Goal: Transaction & Acquisition: Purchase product/service

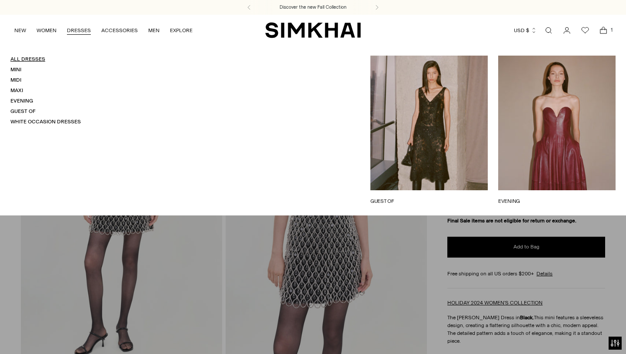
click at [30, 57] on link "All Dresses" at bounding box center [27, 59] width 35 height 6
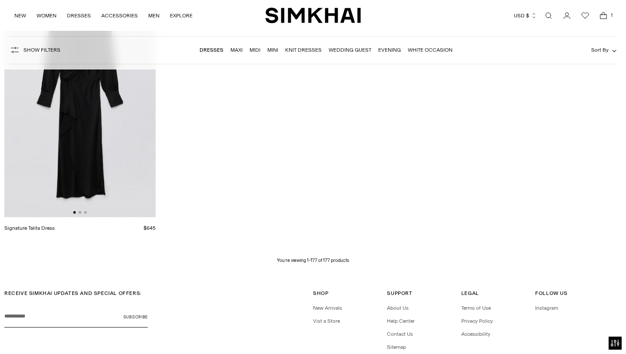
scroll to position [12087, 0]
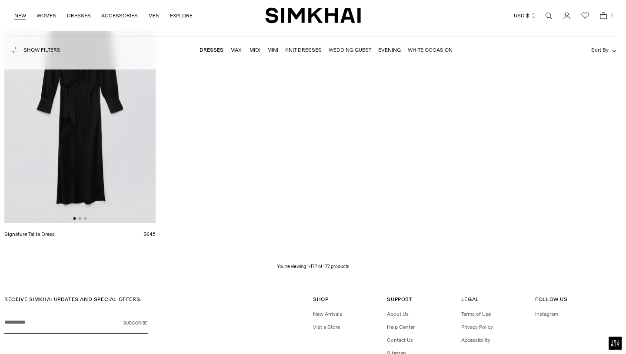
click at [21, 16] on link "NEW" at bounding box center [20, 15] width 12 height 19
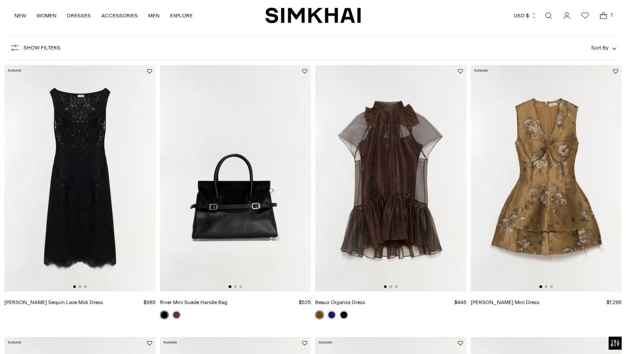
scroll to position [56, 0]
click at [408, 137] on img at bounding box center [390, 178] width 151 height 226
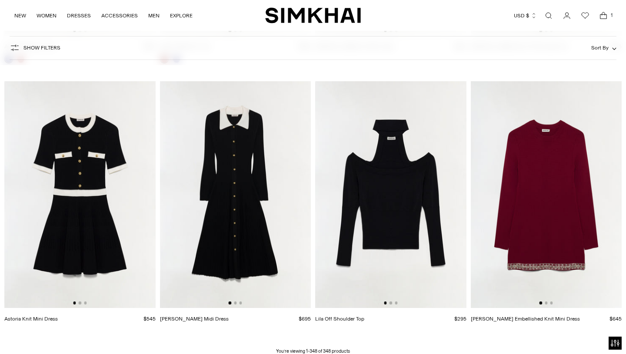
scroll to position [23588, 0]
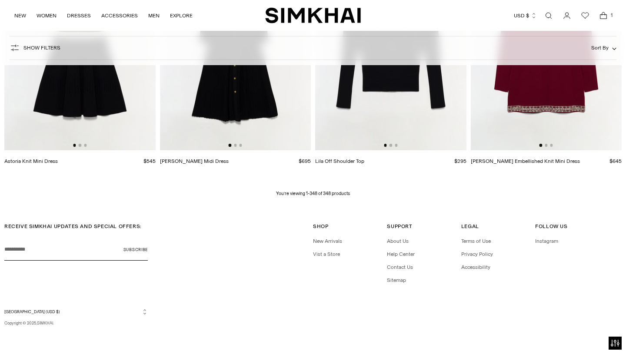
click at [600, 12] on icon "Open cart modal" at bounding box center [603, 15] width 12 height 9
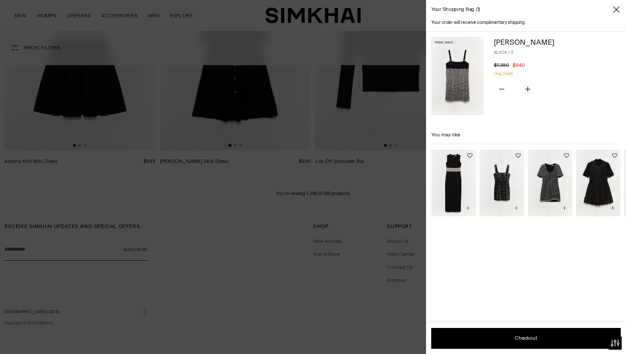
click at [470, 87] on img at bounding box center [457, 76] width 52 height 78
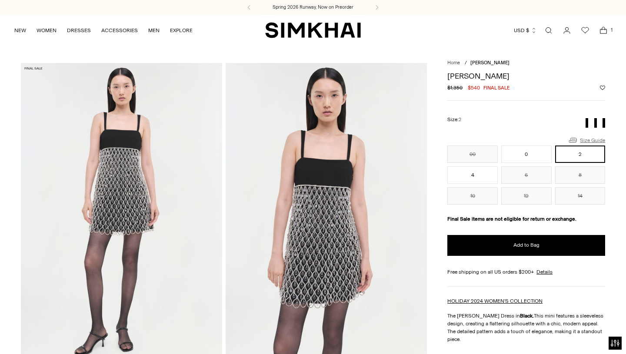
click at [579, 140] on link "Size Guide" at bounding box center [586, 140] width 37 height 11
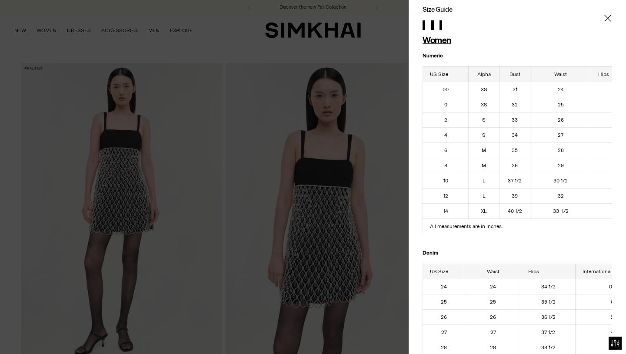
scroll to position [7, 0]
click at [607, 16] on icon "Close" at bounding box center [607, 18] width 7 height 9
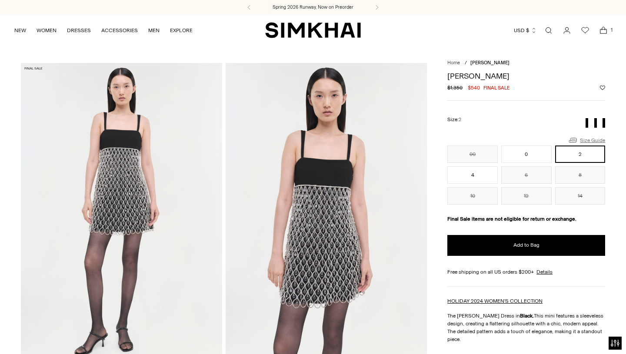
scroll to position [0, 0]
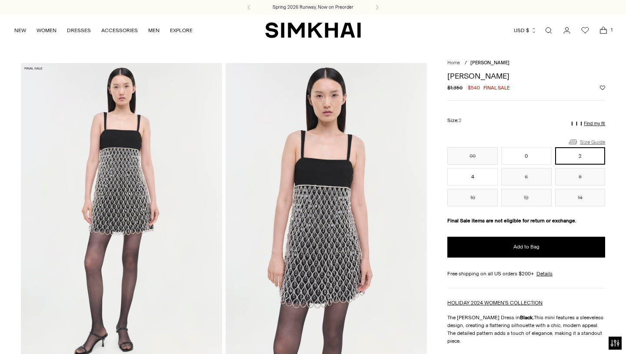
click at [572, 140] on icon at bounding box center [573, 142] width 10 height 10
click at [588, 138] on link "Size Guide" at bounding box center [586, 141] width 37 height 11
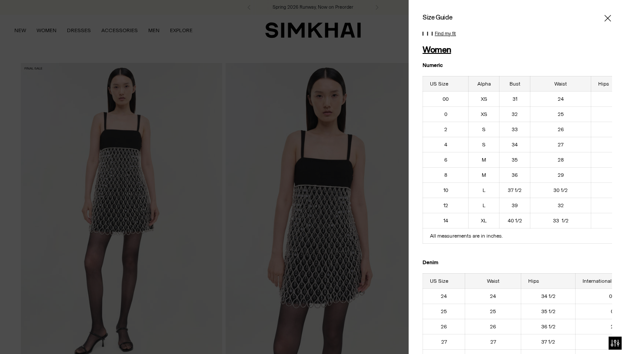
click at [607, 18] on icon "Close" at bounding box center [607, 18] width 7 height 7
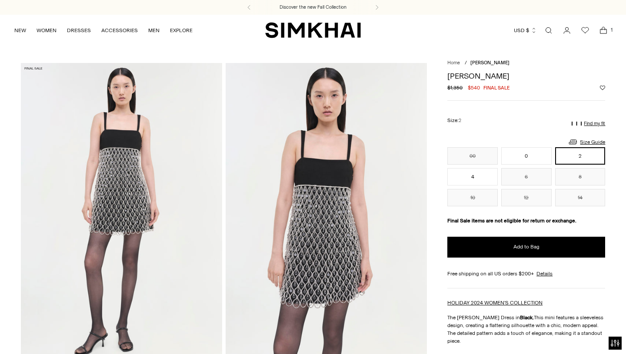
click at [586, 123] on p "Find my fit" at bounding box center [594, 123] width 21 height 5
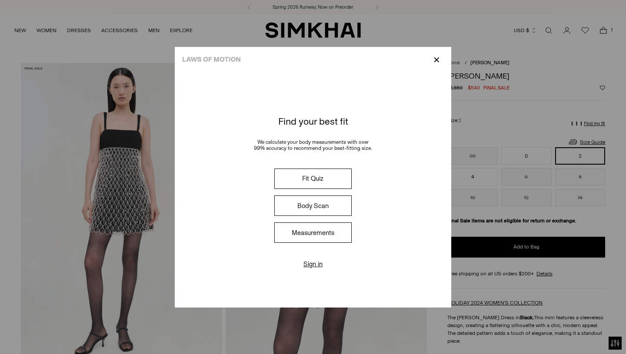
click at [320, 229] on button "Measurements" at bounding box center [312, 233] width 77 height 20
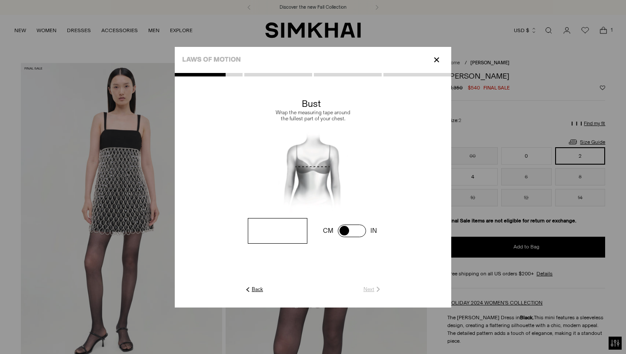
click at [359, 231] on span at bounding box center [352, 231] width 28 height 13
click at [346, 230] on span at bounding box center [352, 231] width 28 height 13
click at [266, 229] on input "number" at bounding box center [278, 231] width 60 height 26
type input "****"
click at [371, 292] on link "Next" at bounding box center [372, 290] width 19 height 8
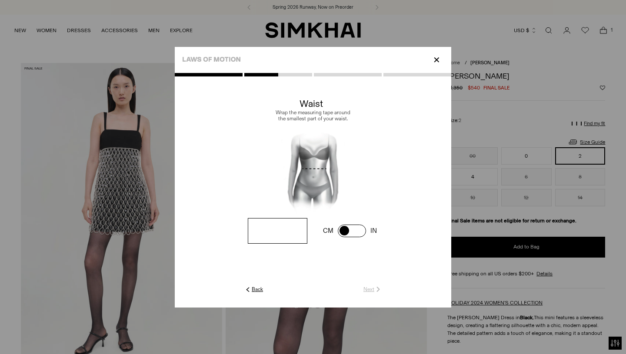
click at [256, 236] on input "number" at bounding box center [278, 231] width 60 height 26
type input "****"
click at [376, 291] on img at bounding box center [378, 290] width 8 height 8
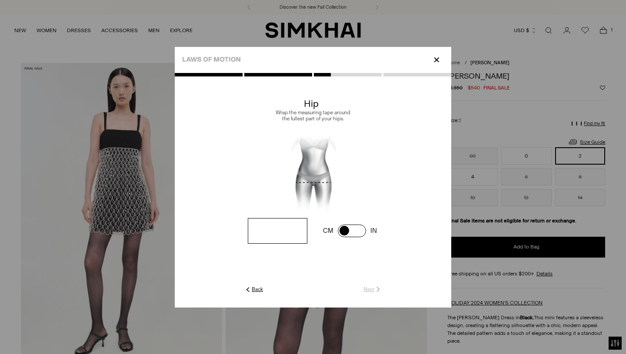
click at [295, 234] on input "number" at bounding box center [278, 231] width 60 height 26
type input "**"
click at [372, 287] on link "Next" at bounding box center [372, 290] width 19 height 8
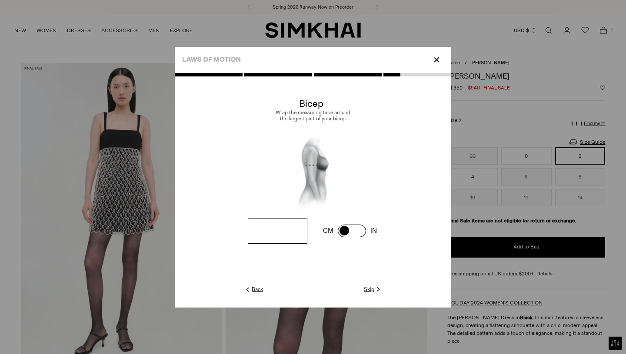
click at [297, 233] on input "number" at bounding box center [278, 231] width 60 height 26
type input "*****"
click at [369, 287] on link "Next" at bounding box center [372, 290] width 19 height 8
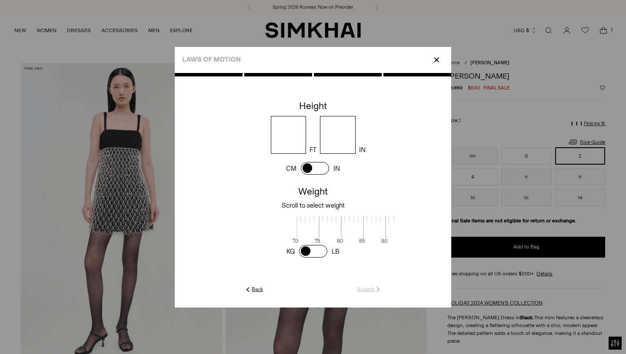
scroll to position [1, 283]
click at [289, 137] on input "number" at bounding box center [289, 135] width 36 height 38
type input "*"
click at [339, 140] on input "number" at bounding box center [338, 135] width 36 height 38
type input "*"
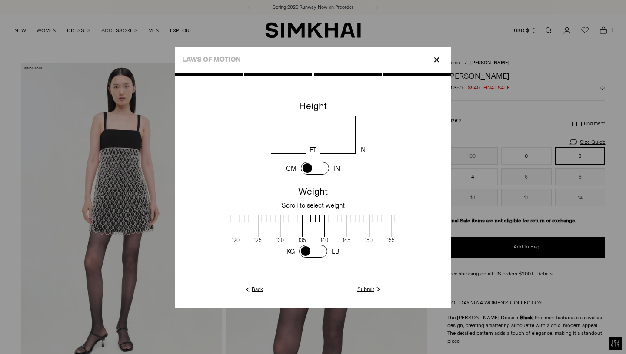
click at [308, 255] on span at bounding box center [313, 251] width 28 height 13
click at [271, 218] on div at bounding box center [270, 218] width 14 height 7
drag, startPoint x: 311, startPoint y: 216, endPoint x: 353, endPoint y: 217, distance: 42.6
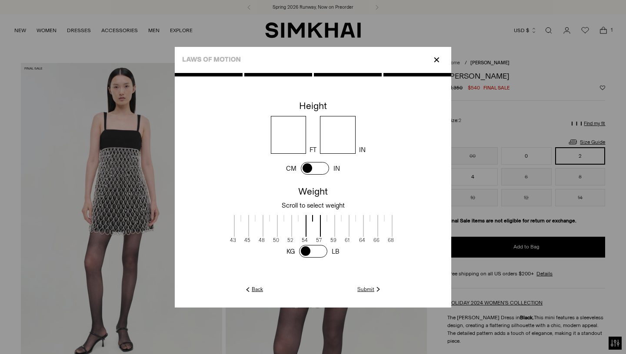
click at [353, 217] on label at bounding box center [356, 221] width 14 height 12
click at [373, 289] on link "Submit" at bounding box center [369, 290] width 25 height 8
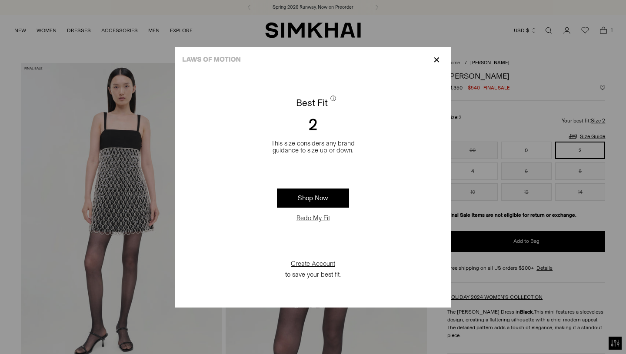
click at [436, 58] on p "✕" at bounding box center [437, 60] width 12 height 15
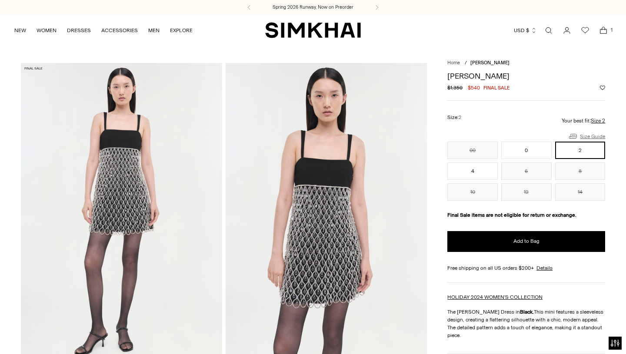
click at [595, 136] on link "Size Guide" at bounding box center [586, 136] width 37 height 11
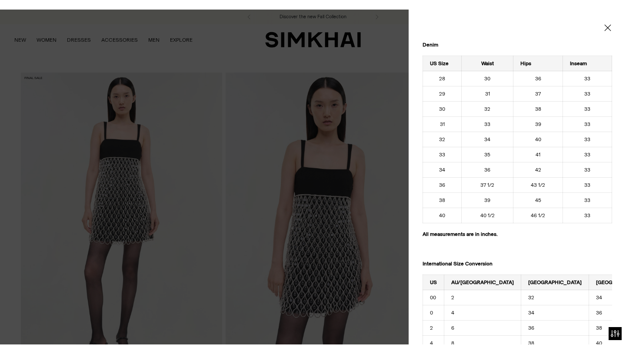
scroll to position [852, 0]
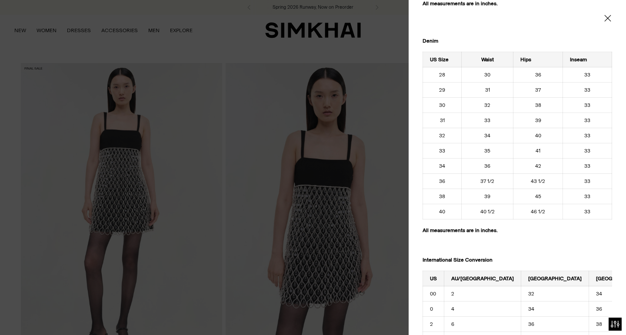
click at [436, 180] on td "36" at bounding box center [442, 181] width 39 height 15
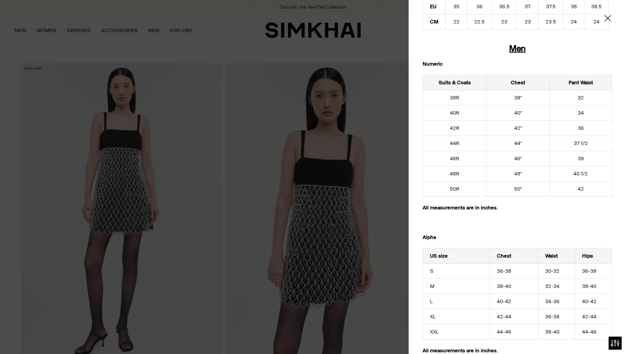
scroll to position [0, 0]
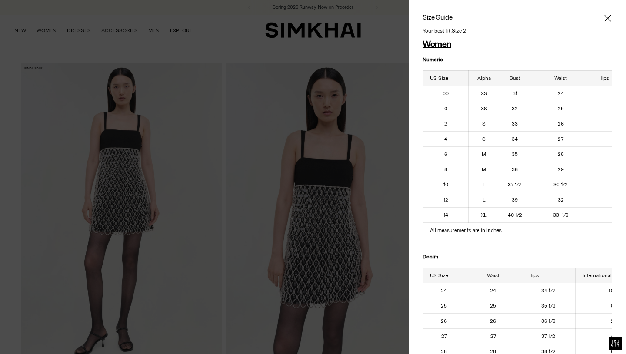
click at [606, 17] on icon "Close" at bounding box center [607, 18] width 7 height 7
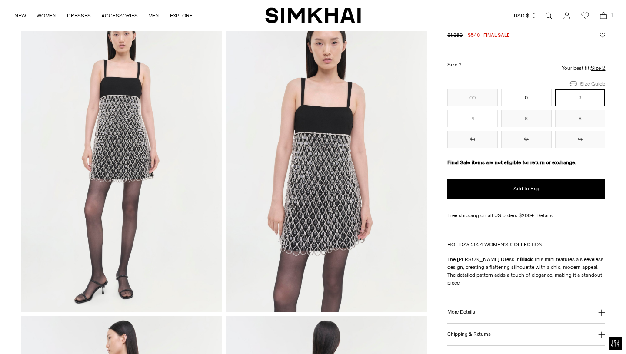
scroll to position [52, 0]
click at [579, 270] on p "The Sallie Dress in Black. This mini features a sleeveless design, creating a f…" at bounding box center [526, 271] width 158 height 31
click at [583, 83] on link "Size Guide" at bounding box center [586, 84] width 37 height 11
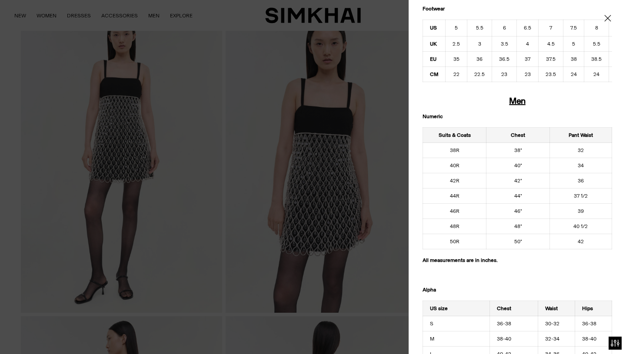
scroll to position [0, 0]
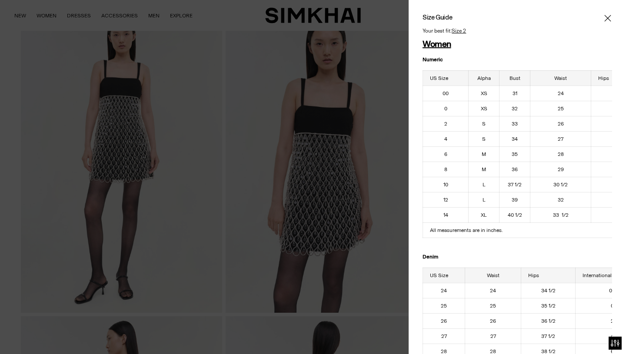
click at [605, 14] on icon "Close" at bounding box center [607, 18] width 7 height 9
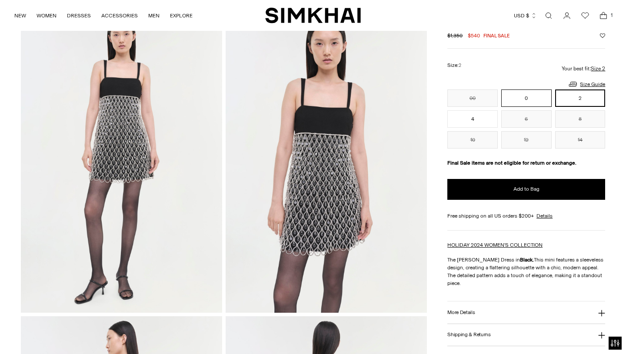
click at [522, 94] on button "0" at bounding box center [526, 98] width 50 height 17
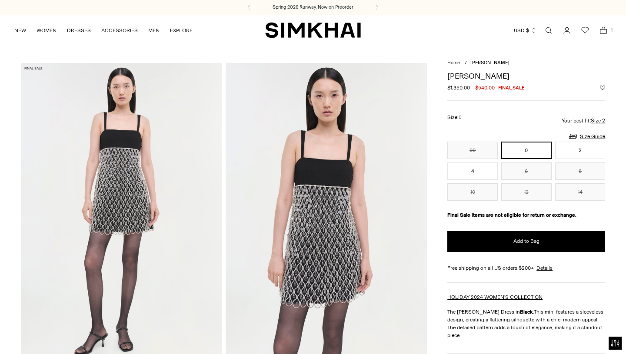
click at [539, 150] on button "0" at bounding box center [526, 150] width 50 height 17
click at [569, 150] on button "2" at bounding box center [580, 150] width 50 height 17
click at [608, 29] on span "1" at bounding box center [612, 30] width 8 height 8
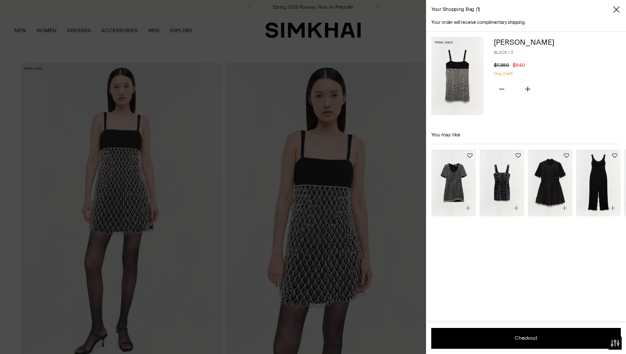
click at [476, 7] on span "1" at bounding box center [478, 9] width 4 height 6
click at [615, 7] on icon "Close" at bounding box center [616, 9] width 7 height 9
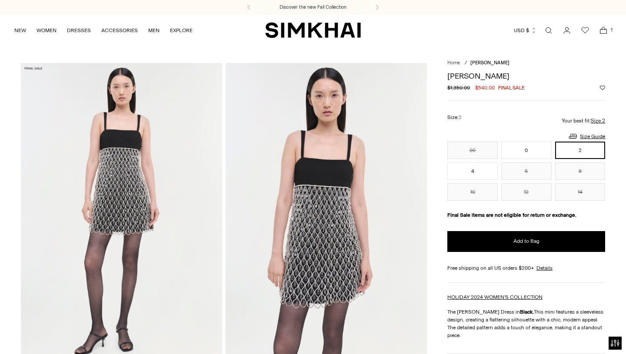
click at [536, 31] on icon "button" at bounding box center [534, 30] width 6 height 6
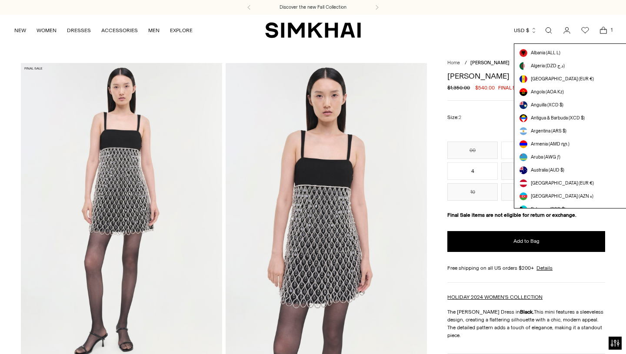
click at [470, 42] on div "NEW WOMEN New Arrivals Shop All Spring 2026 Preorder Fall 2025 Best Sellers Exc…" at bounding box center [313, 30] width 598 height 31
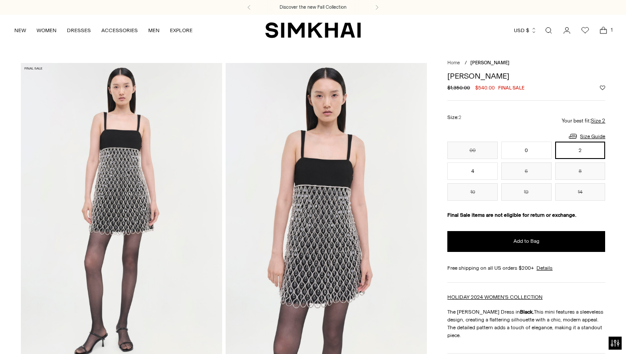
click at [601, 33] on icon "Open cart modal" at bounding box center [603, 30] width 12 height 9
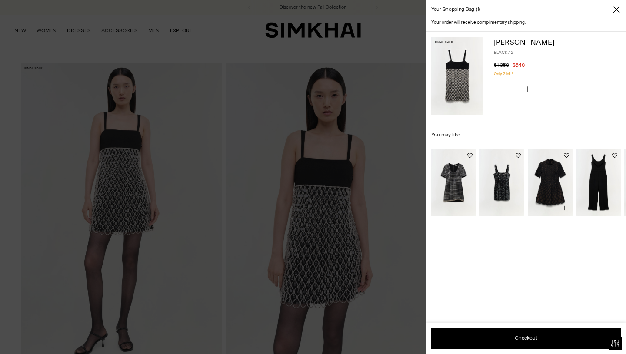
click at [509, 352] on div "Subtotal $540 Taxes and shipping calculated at checkout Checkout Add to Wishlist" at bounding box center [526, 338] width 200 height 31
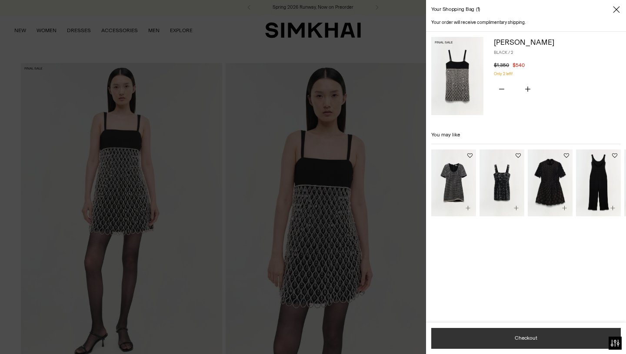
click at [514, 339] on button "Checkout" at bounding box center [525, 338] width 189 height 21
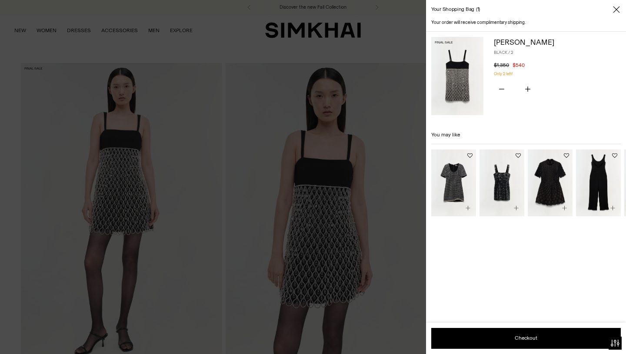
click at [617, 12] on icon "Close" at bounding box center [616, 9] width 7 height 9
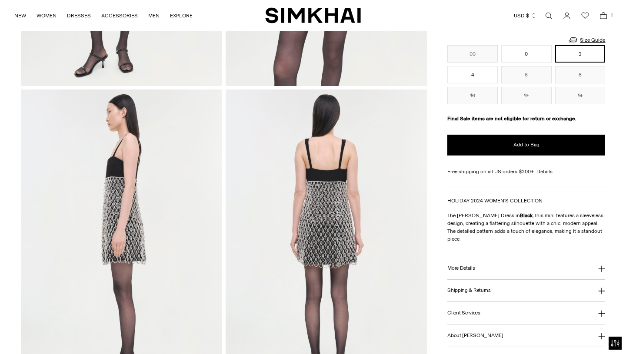
scroll to position [276, 0]
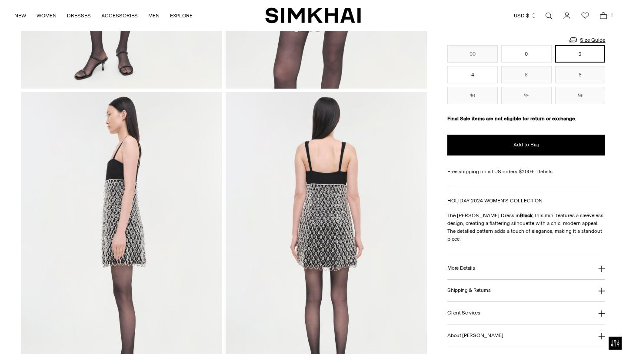
click at [519, 257] on button "More Details" at bounding box center [526, 268] width 158 height 22
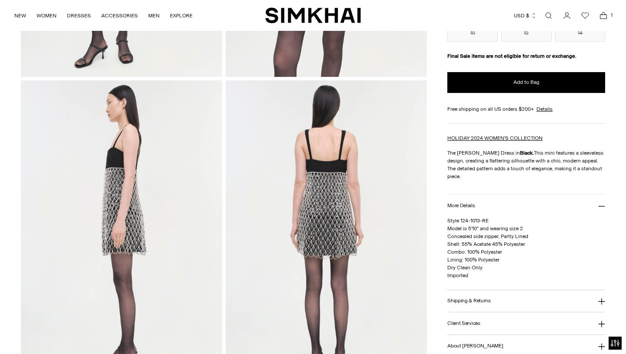
scroll to position [381, 0]
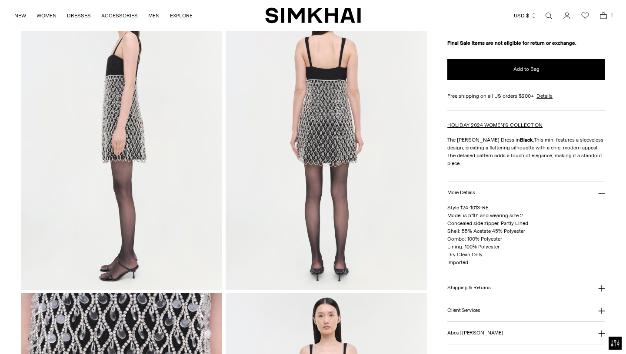
click at [482, 285] on h3 "Shipping & Returns" at bounding box center [468, 288] width 43 height 6
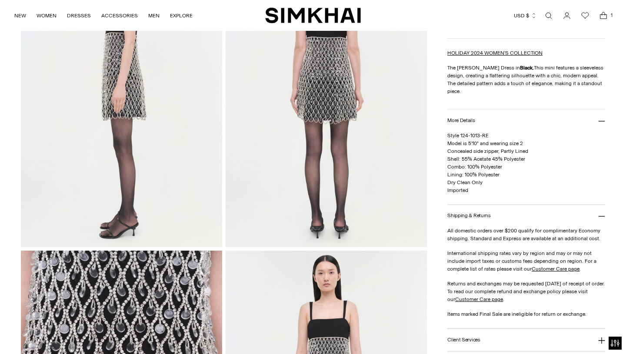
scroll to position [490, 0]
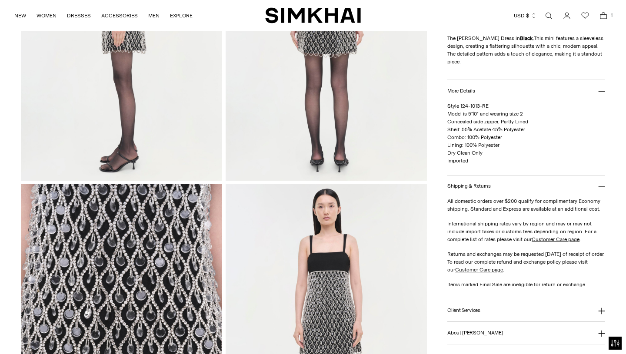
click at [539, 304] on button "Client Services" at bounding box center [526, 310] width 158 height 22
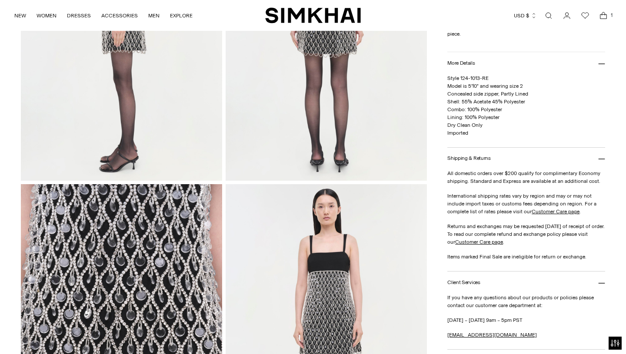
scroll to position [559, 0]
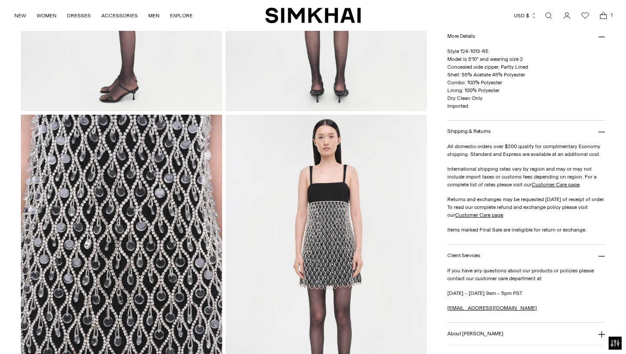
click at [544, 327] on button "About SIMKHAI" at bounding box center [526, 334] width 158 height 22
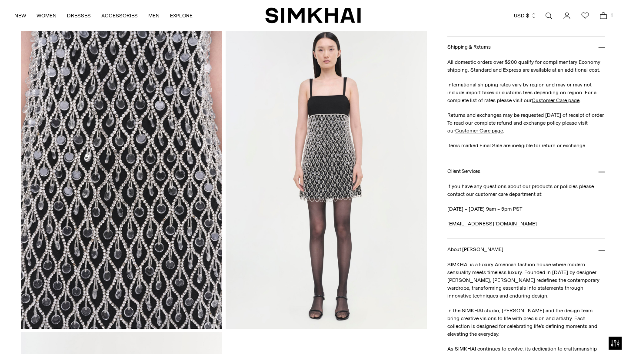
scroll to position [646, 0]
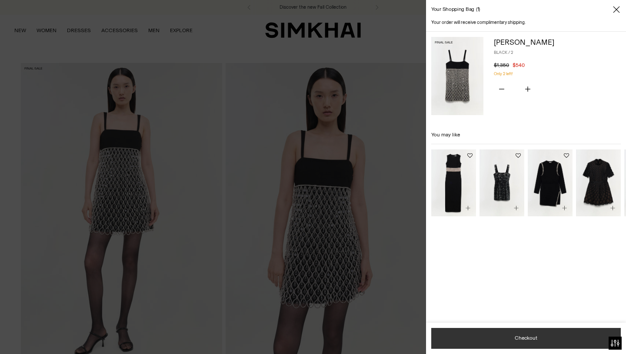
click at [511, 342] on button "Checkout" at bounding box center [525, 338] width 189 height 21
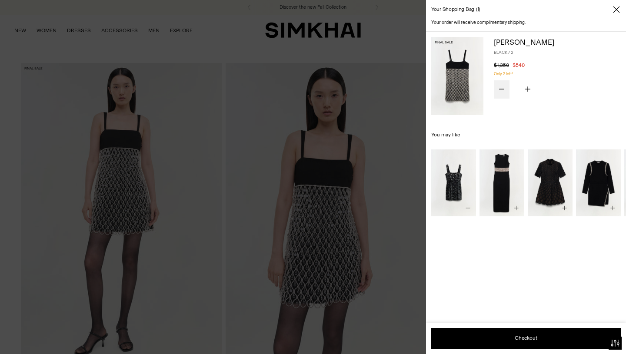
click at [499, 86] on icon "Subtract product quantity" at bounding box center [501, 88] width 5 height 5
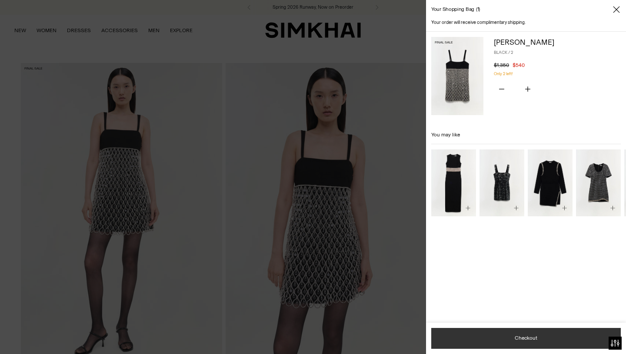
click at [489, 339] on button "Checkout" at bounding box center [525, 338] width 189 height 21
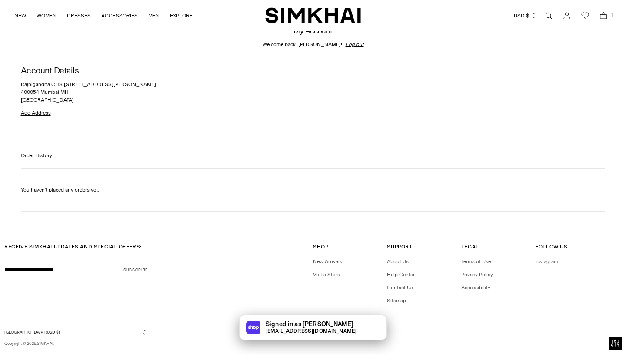
scroll to position [19, 0]
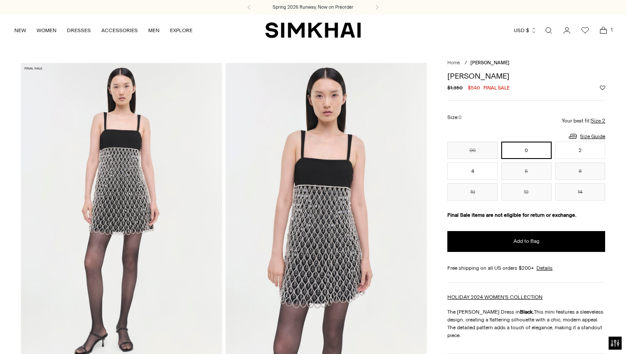
click at [600, 33] on icon "Open cart modal" at bounding box center [603, 31] width 7 height 4
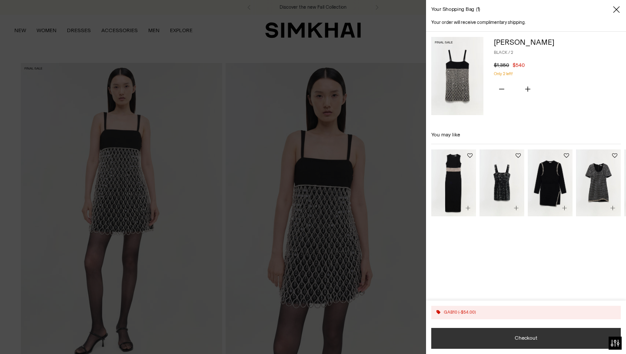
click at [545, 339] on button "Checkout" at bounding box center [525, 338] width 189 height 21
